Goal: Information Seeking & Learning: Learn about a topic

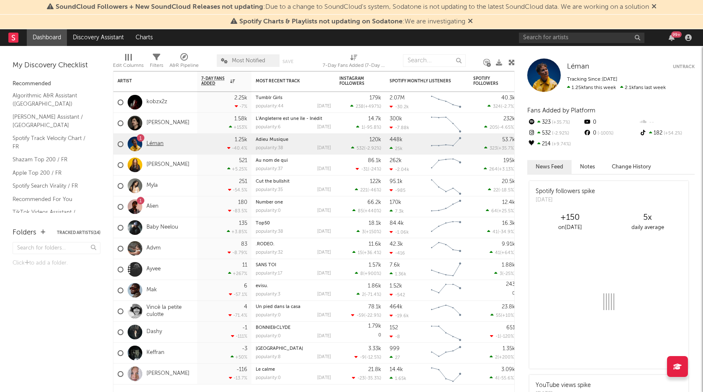
click at [151, 144] on link "Léman" at bounding box center [154, 144] width 17 height 7
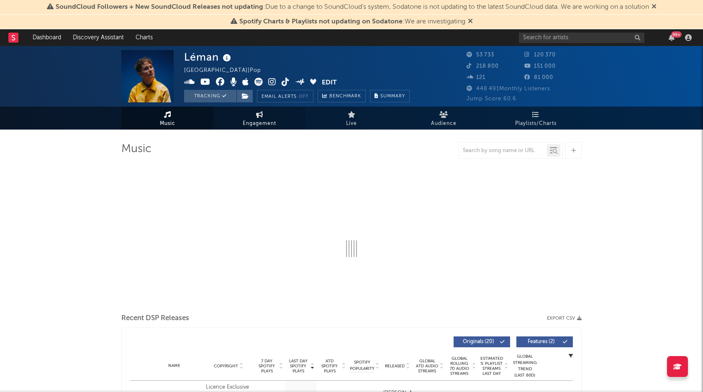
click at [283, 124] on link "Engagement" at bounding box center [259, 118] width 92 height 23
select select "1w"
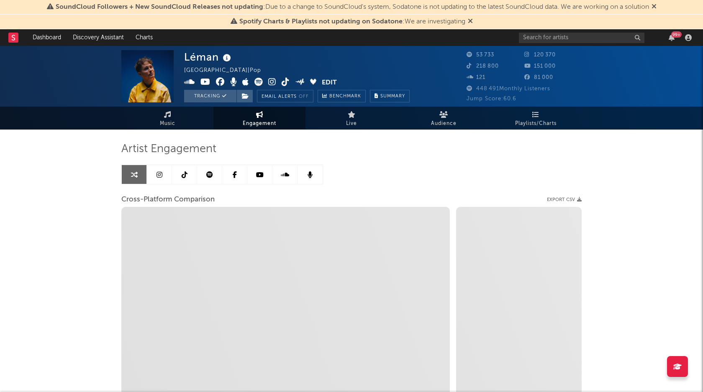
click at [213, 175] on link at bounding box center [209, 174] width 25 height 19
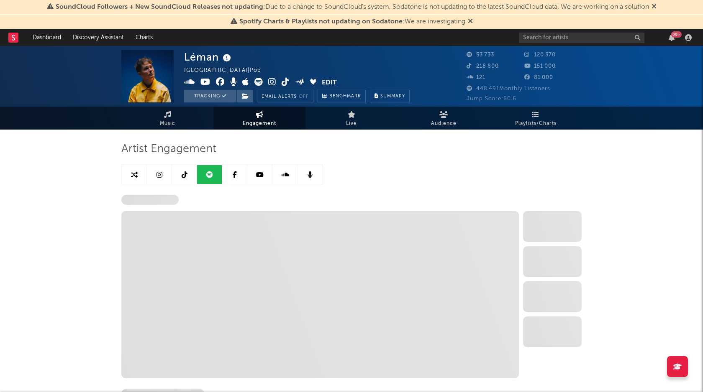
select select "6m"
select select "1w"
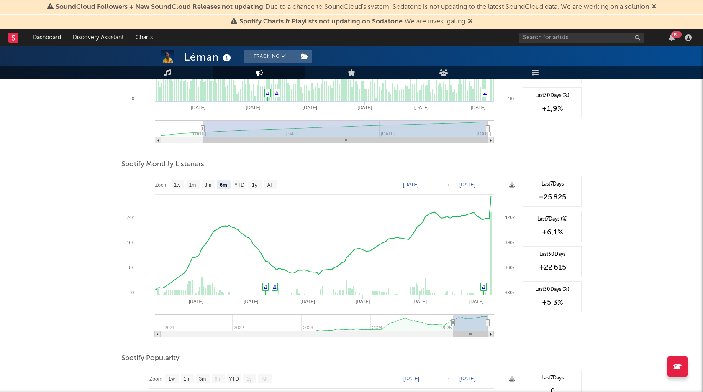
scroll to position [240, 0]
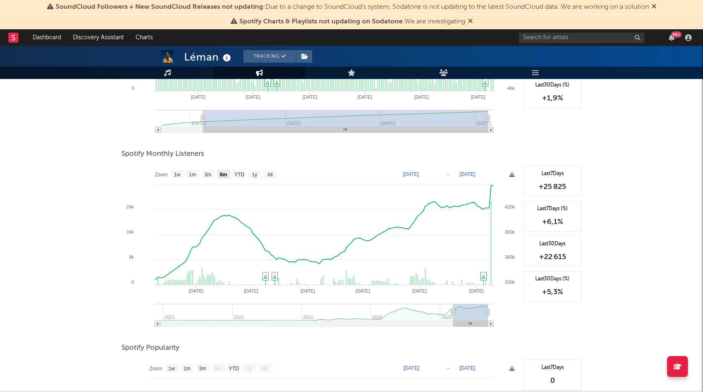
click at [607, 140] on div "Léman Tracking [GEOGRAPHIC_DATA] | Pop Edit Tracking Email Alerts Off Benchmark…" at bounding box center [351, 195] width 703 height 779
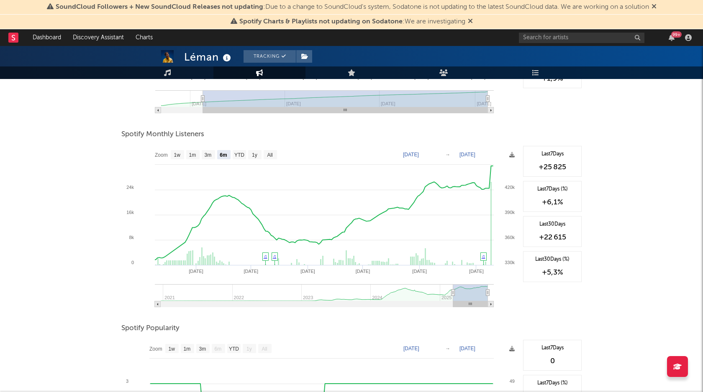
scroll to position [264, 0]
